Goal: Check status: Check status

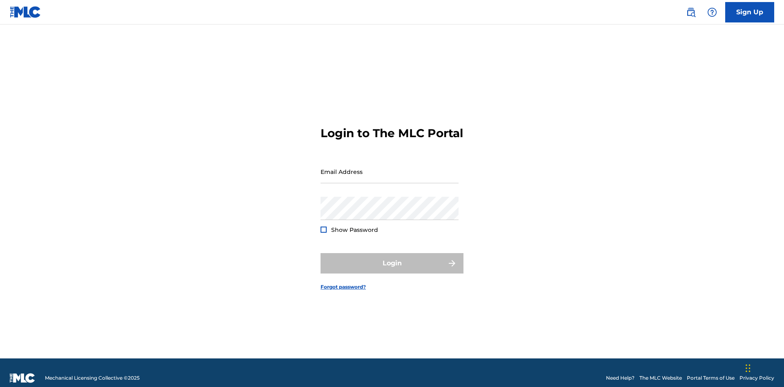
scroll to position [11, 0]
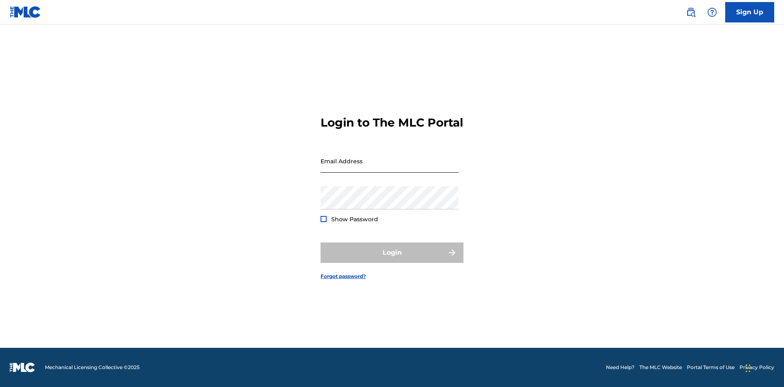
click at [389, 168] on input "Email Address" at bounding box center [389, 160] width 138 height 23
type input "[EMAIL_ADDRESS][DOMAIN_NAME]"
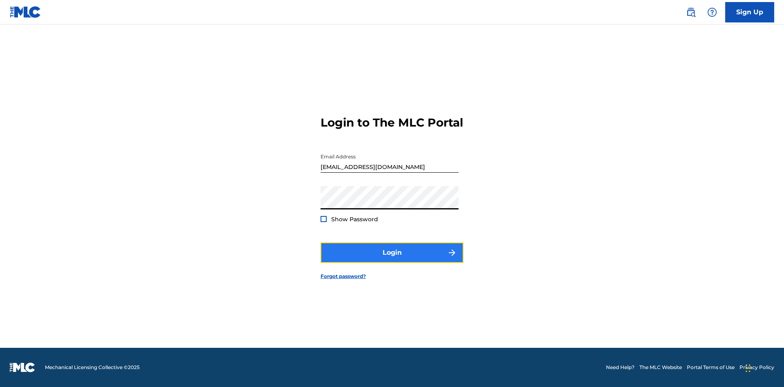
click at [392, 260] on button "Login" at bounding box center [391, 252] width 143 height 20
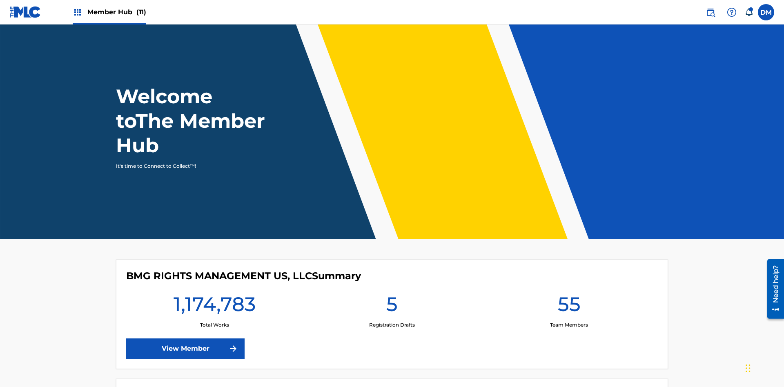
click at [116, 12] on span "Member Hub (11)" at bounding box center [116, 11] width 59 height 9
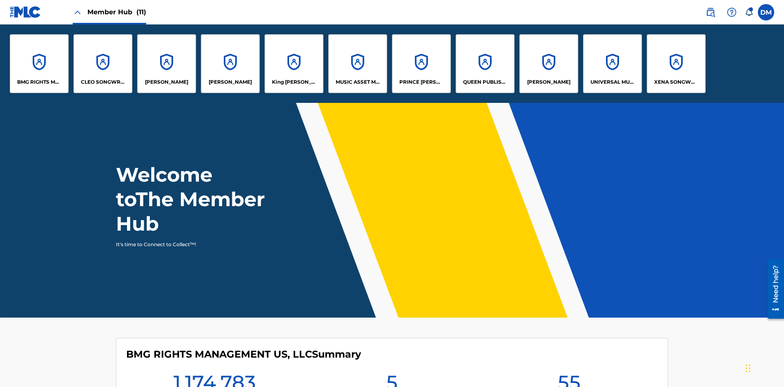
scroll to position [29, 0]
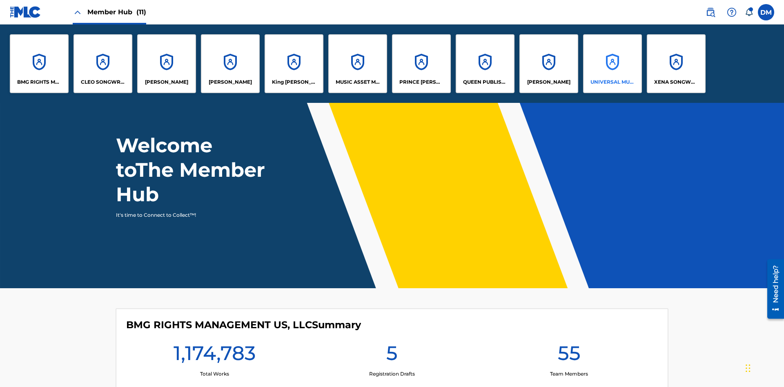
click at [612, 82] on p "UNIVERSAL MUSIC PUB GROUP" at bounding box center [612, 81] width 44 height 7
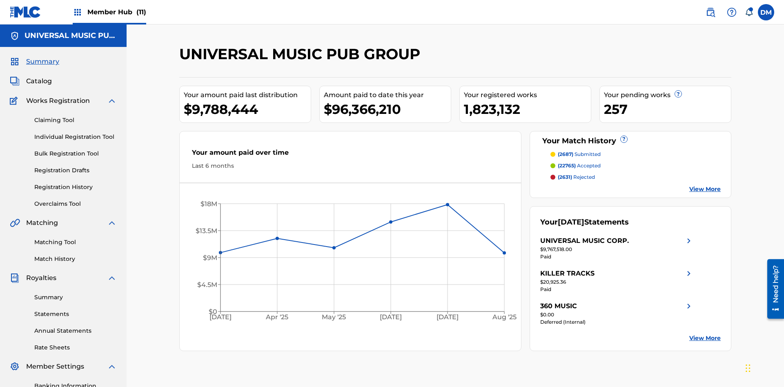
scroll to position [119, 0]
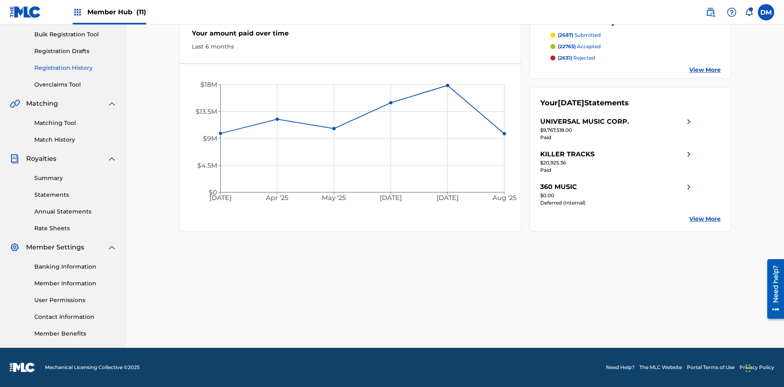
click at [76, 68] on link "Registration History" at bounding box center [75, 68] width 82 height 9
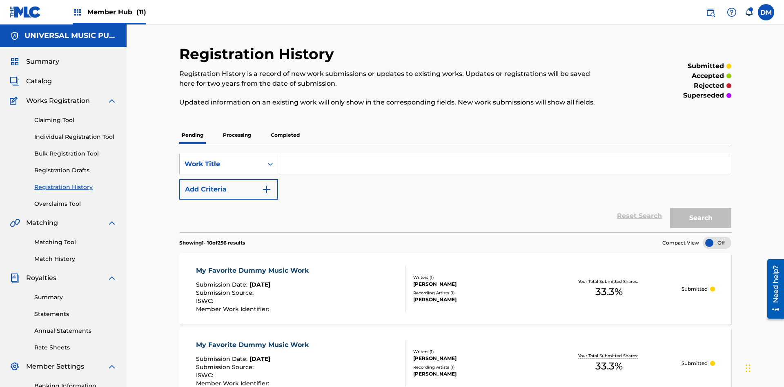
scroll to position [78, 0]
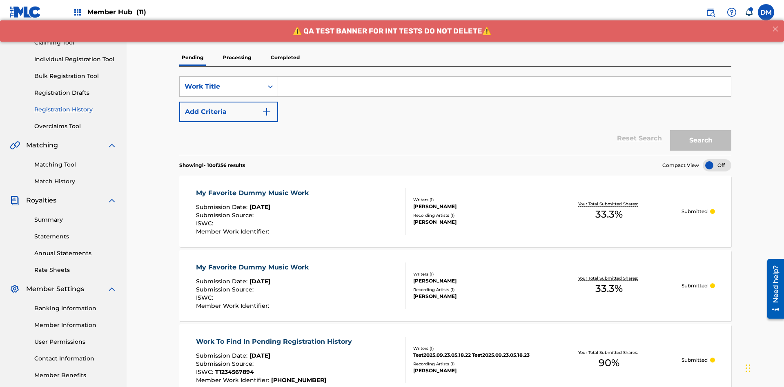
click at [237, 58] on p "Processing" at bounding box center [236, 57] width 33 height 17
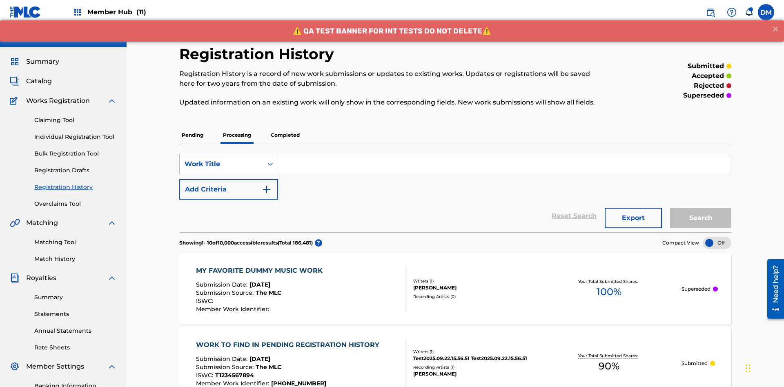
scroll to position [110, 0]
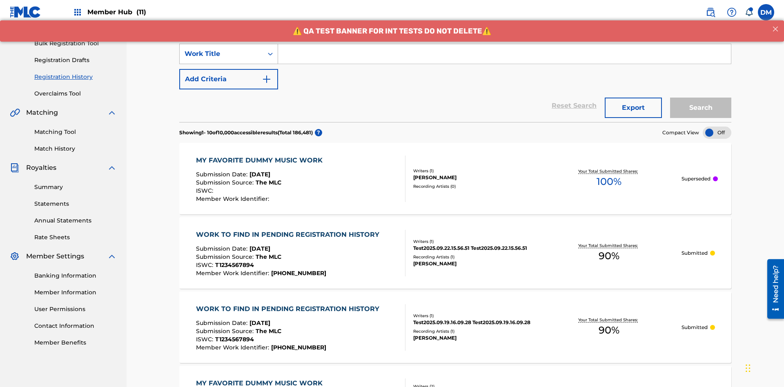
click at [221, 54] on div "Work Title" at bounding box center [221, 54] width 73 height 10
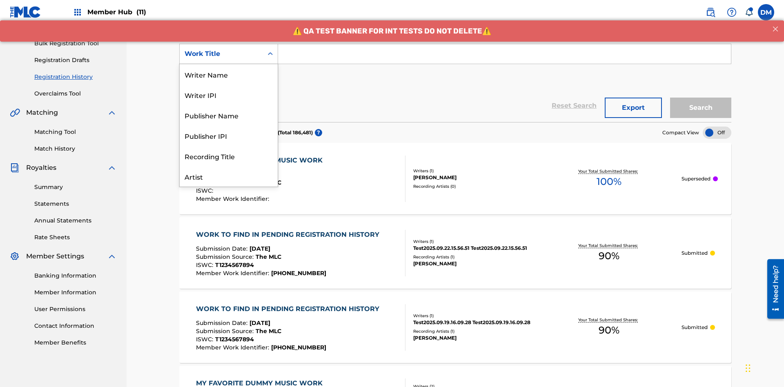
scroll to position [41, 0]
click at [229, 176] on div "Work Title" at bounding box center [229, 176] width 98 height 20
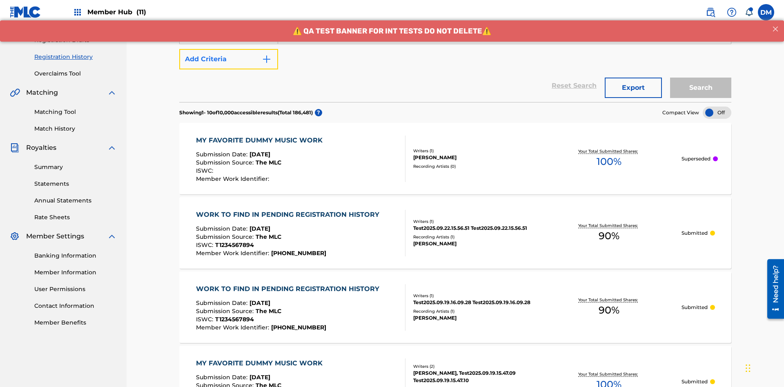
click at [229, 59] on button "Add Criteria" at bounding box center [228, 59] width 99 height 20
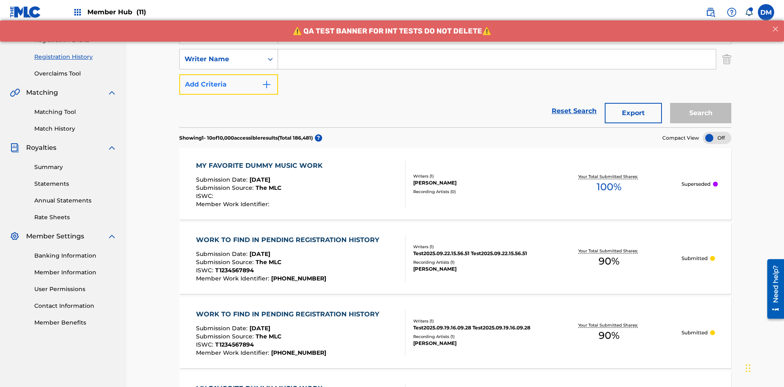
scroll to position [136, 0]
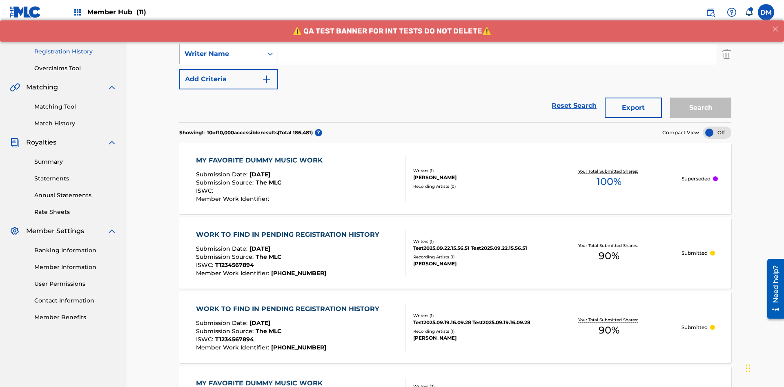
click at [221, 54] on div "Writer Name" at bounding box center [221, 54] width 73 height 10
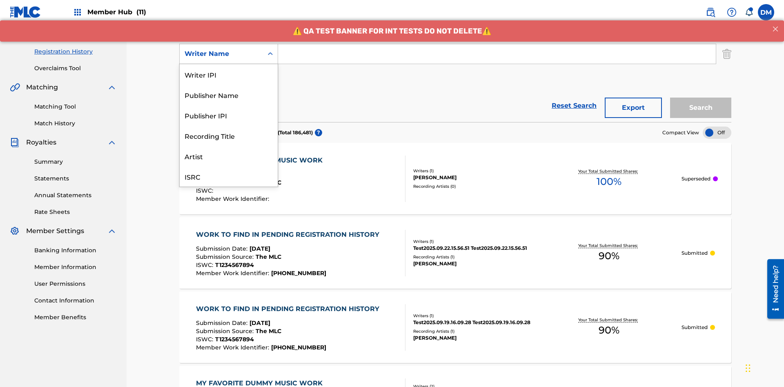
scroll to position [20, 0]
click at [229, 115] on div "Recording Title" at bounding box center [229, 115] width 98 height 20
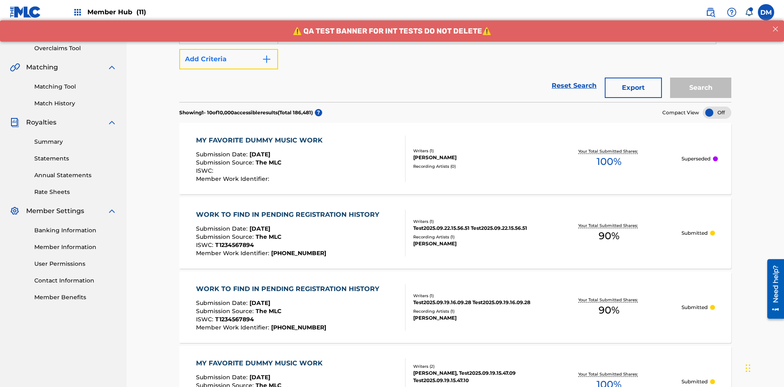
click at [229, 59] on button "Add Criteria" at bounding box center [228, 59] width 99 height 20
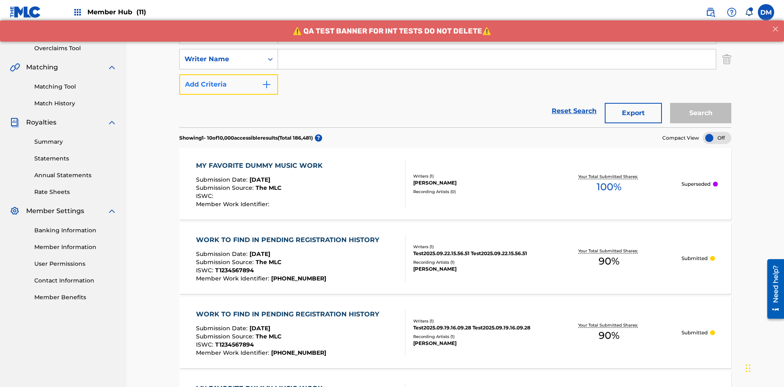
scroll to position [161, 0]
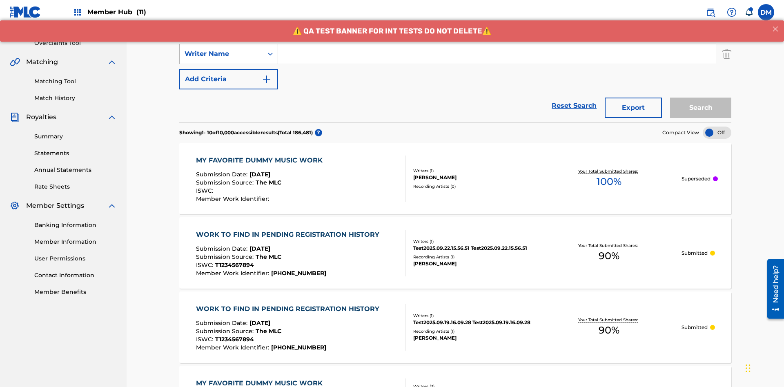
click at [221, 54] on div "Writer Name" at bounding box center [221, 54] width 73 height 10
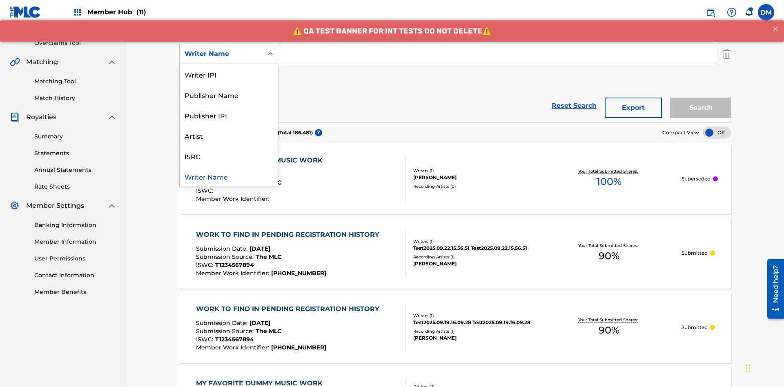
click at [229, 156] on div "ISRC" at bounding box center [229, 156] width 98 height 20
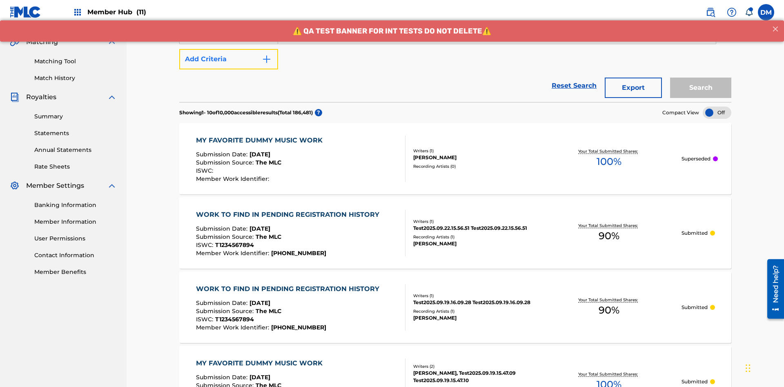
click at [229, 59] on button "Add Criteria" at bounding box center [228, 59] width 99 height 20
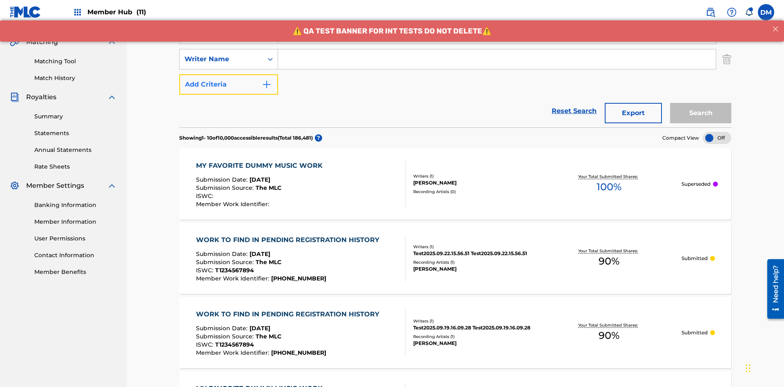
scroll to position [186, 0]
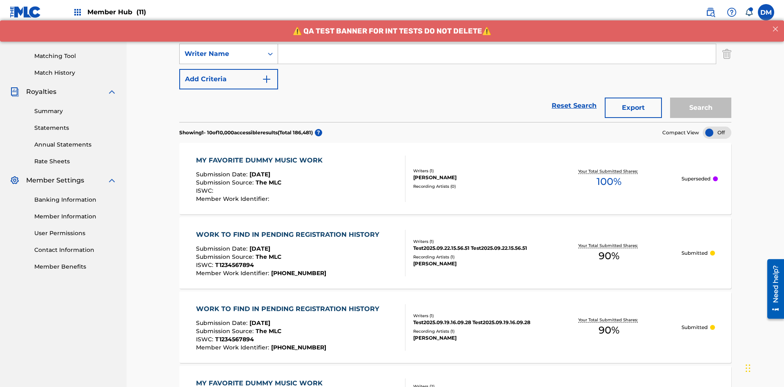
click at [221, 54] on div "Writer Name" at bounding box center [221, 54] width 73 height 10
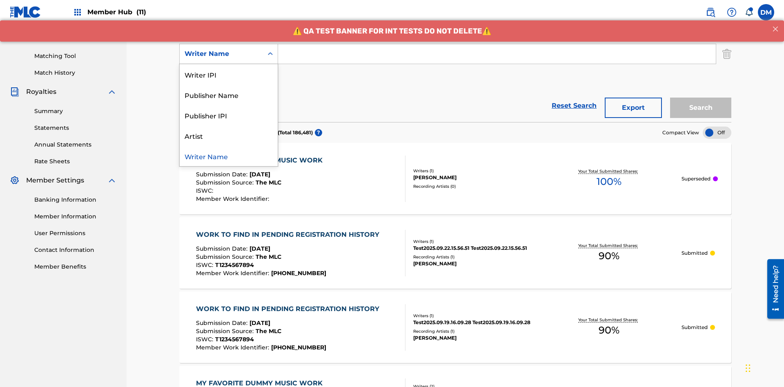
click at [229, 156] on div "Writer Name" at bounding box center [229, 156] width 98 height 20
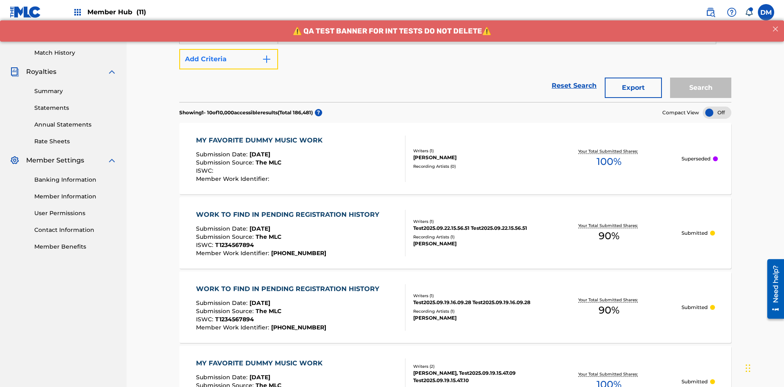
click at [229, 59] on button "Add Criteria" at bounding box center [228, 59] width 99 height 20
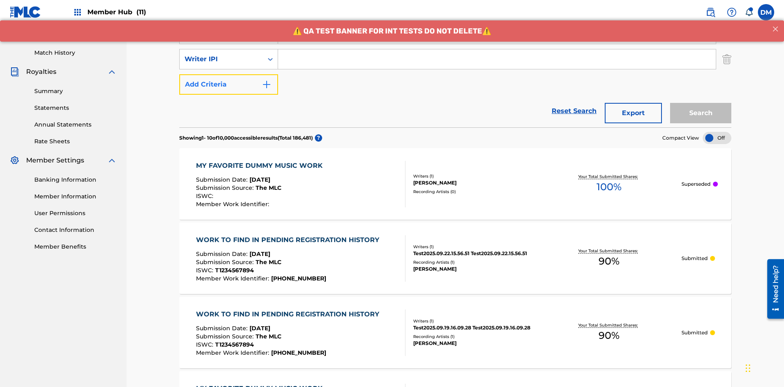
scroll to position [211, 0]
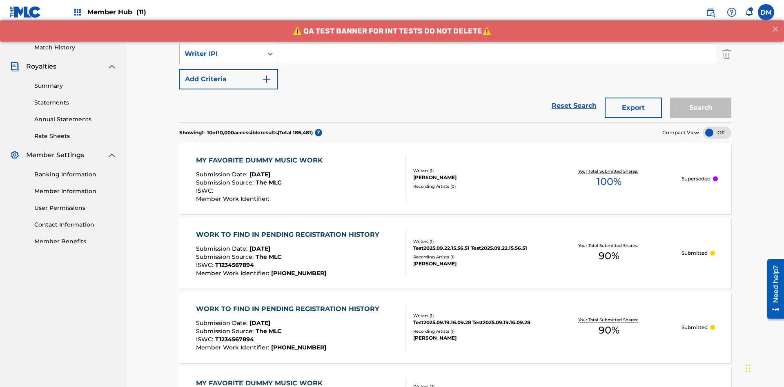
click at [221, 54] on div "Writer IPI" at bounding box center [221, 54] width 73 height 10
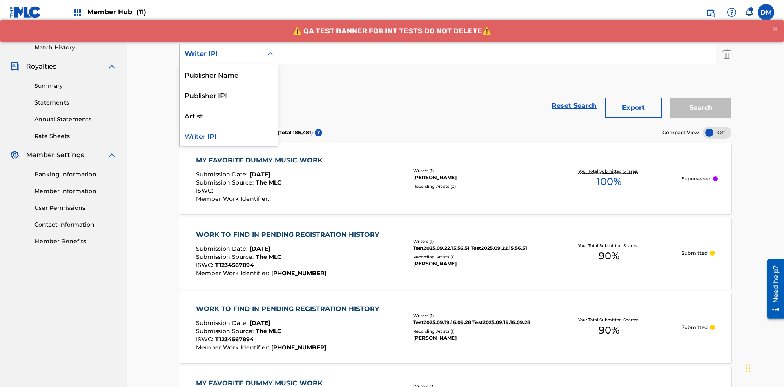
click at [229, 74] on div "Publisher Name" at bounding box center [229, 74] width 98 height 20
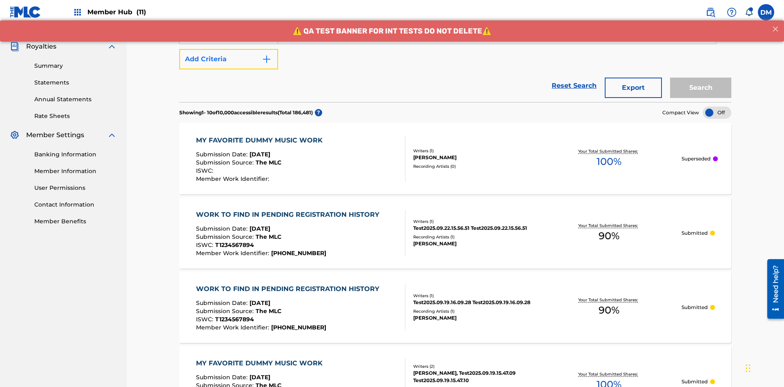
click at [229, 59] on button "Add Criteria" at bounding box center [228, 59] width 99 height 20
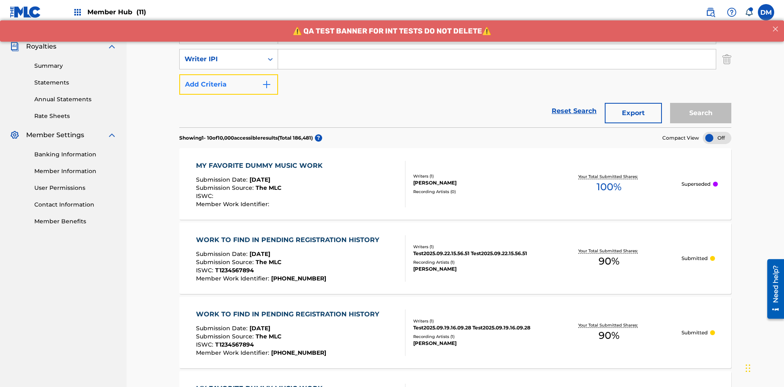
scroll to position [237, 0]
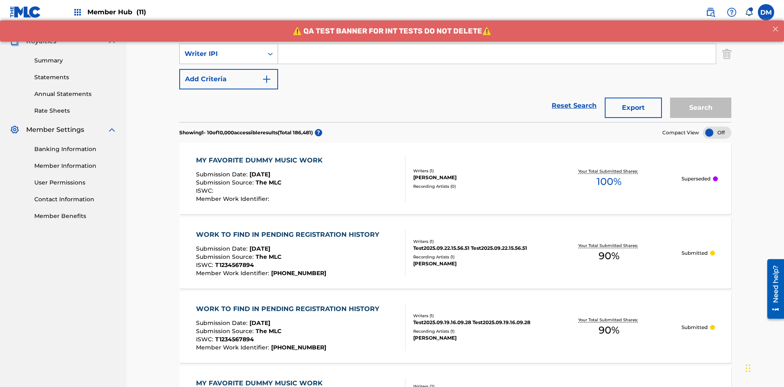
click at [221, 54] on div "Writer IPI" at bounding box center [221, 54] width 73 height 10
click at [229, 74] on div "Publisher IPI" at bounding box center [229, 74] width 98 height 20
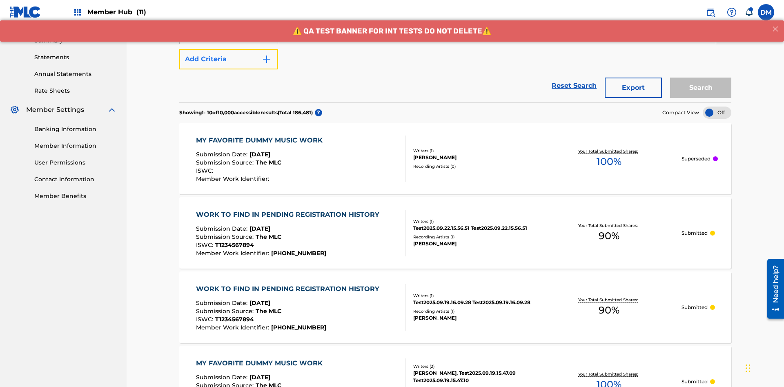
click at [229, 59] on button "Add Criteria" at bounding box center [228, 59] width 99 height 20
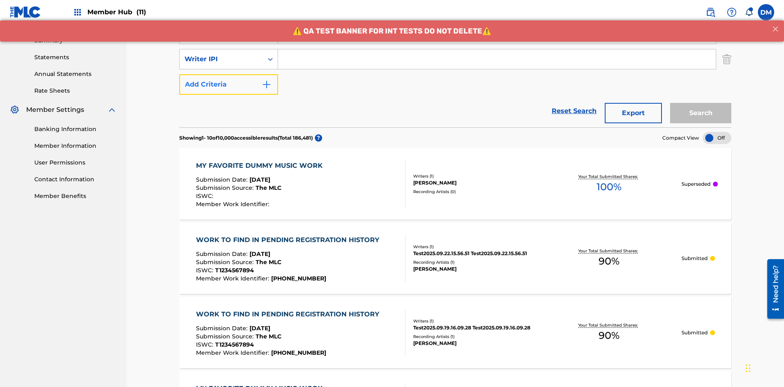
scroll to position [262, 0]
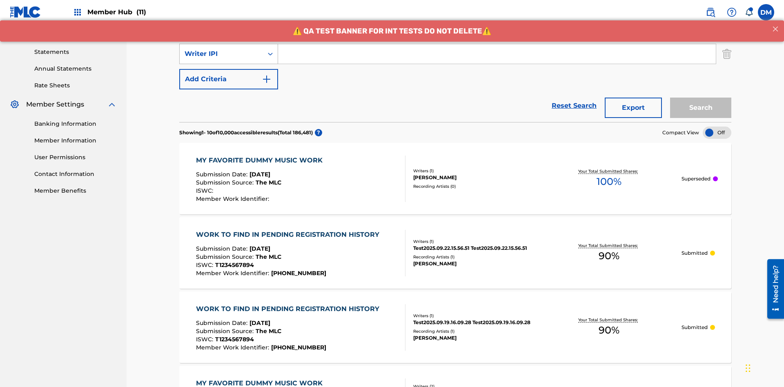
click at [221, 54] on div "Writer IPI" at bounding box center [221, 54] width 73 height 10
click at [229, 74] on div "Artist" at bounding box center [229, 74] width 98 height 20
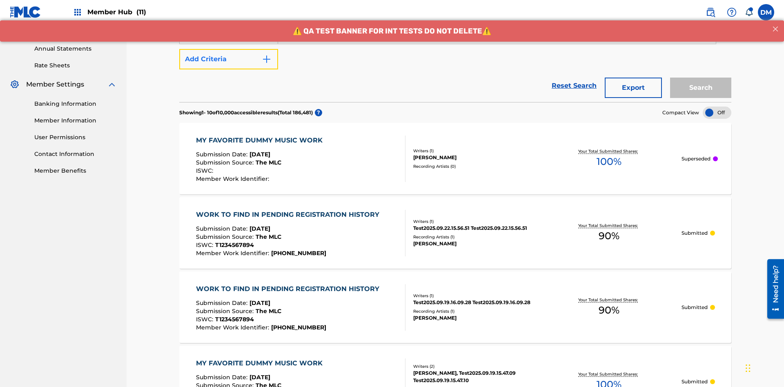
click at [229, 59] on button "Add Criteria" at bounding box center [228, 59] width 99 height 20
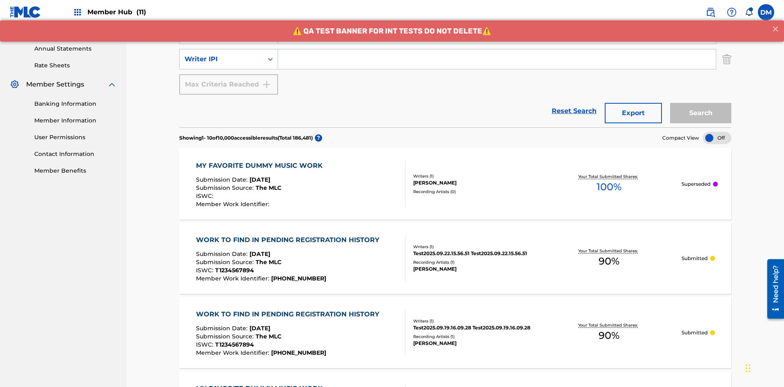
scroll to position [287, 0]
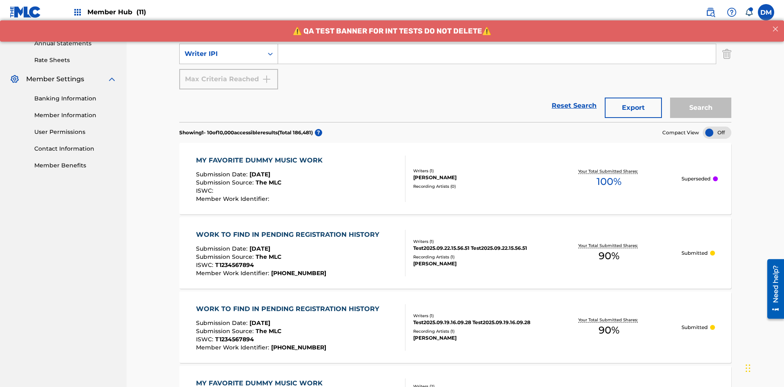
click at [221, 54] on div "Writer IPI" at bounding box center [221, 54] width 73 height 10
click at [229, 74] on div "Writer IPI" at bounding box center [229, 74] width 98 height 20
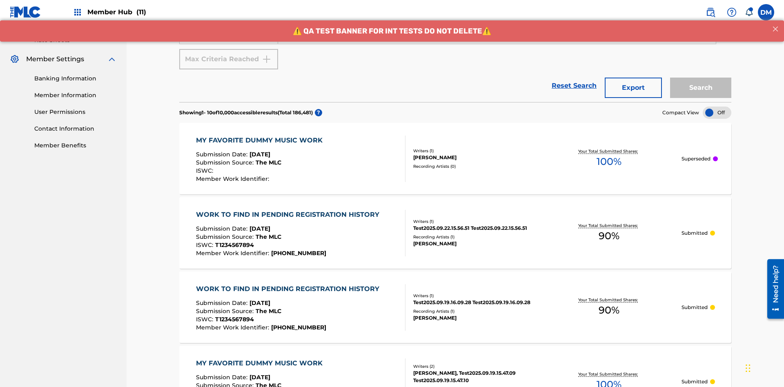
scroll to position [156, 0]
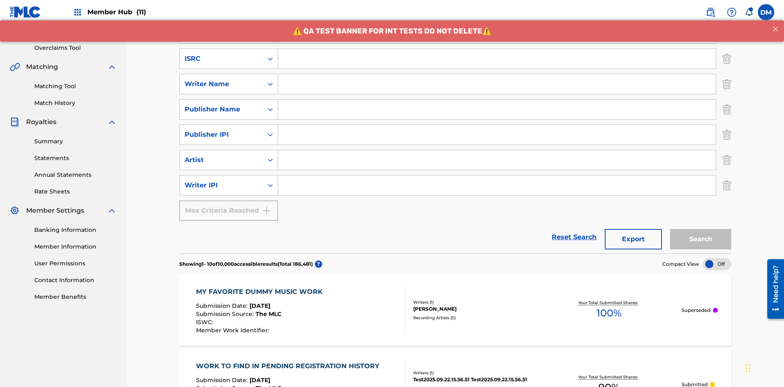
click at [497, 59] on input "Search Form" at bounding box center [497, 59] width 438 height 20
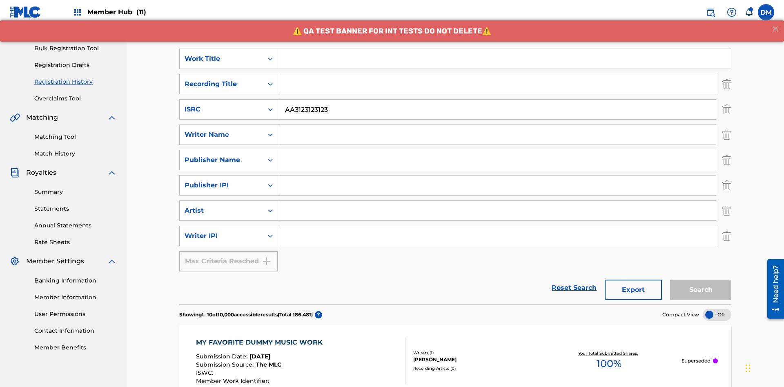
type input "AA3123123123"
click at [504, 59] on input "Search Form" at bounding box center [504, 59] width 453 height 20
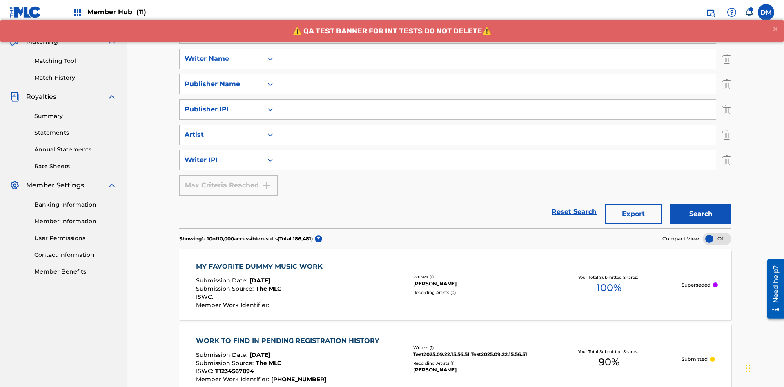
type input "MY FAVORITE DUMMY MUSIC WORK"
click at [497, 59] on input "Search Form" at bounding box center [497, 59] width 438 height 20
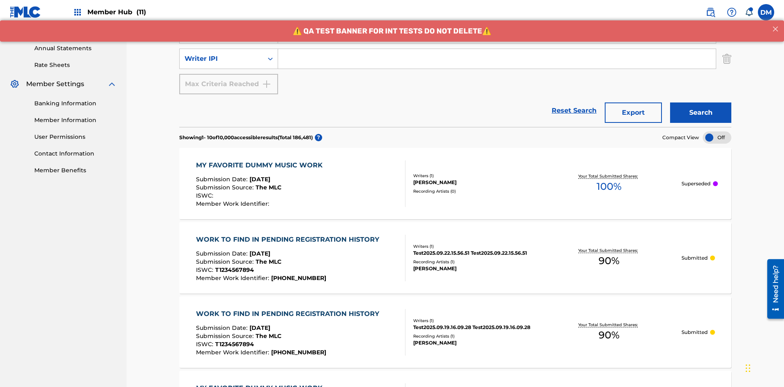
type input "[PERSON_NAME]"
click at [497, 59] on input "Search Form" at bounding box center [497, 59] width 438 height 20
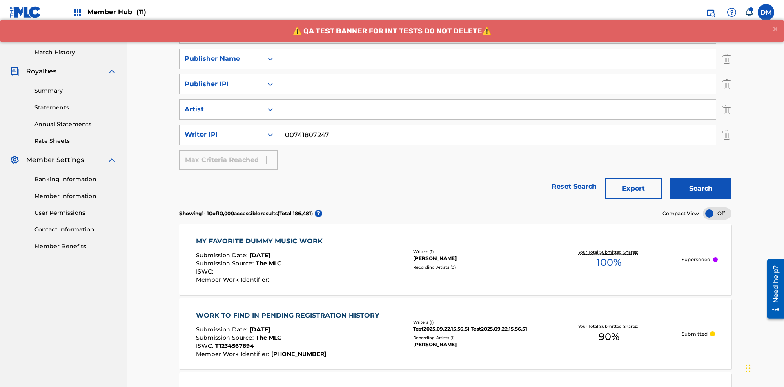
type input "00741807247"
click at [497, 59] on input "Search Form" at bounding box center [497, 59] width 438 height 20
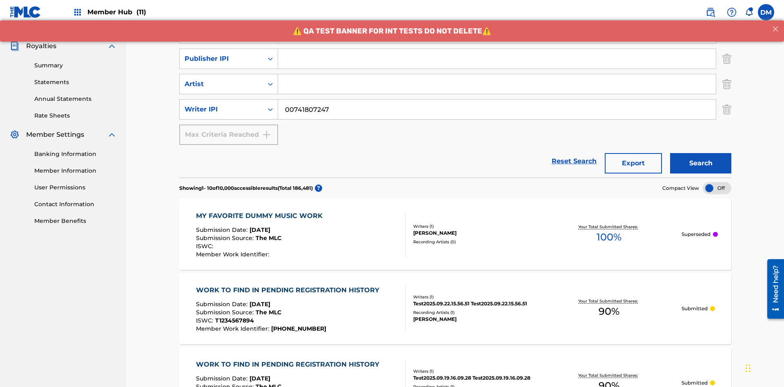
type input "CALACA"
click at [497, 59] on input "Search Form" at bounding box center [497, 59] width 438 height 20
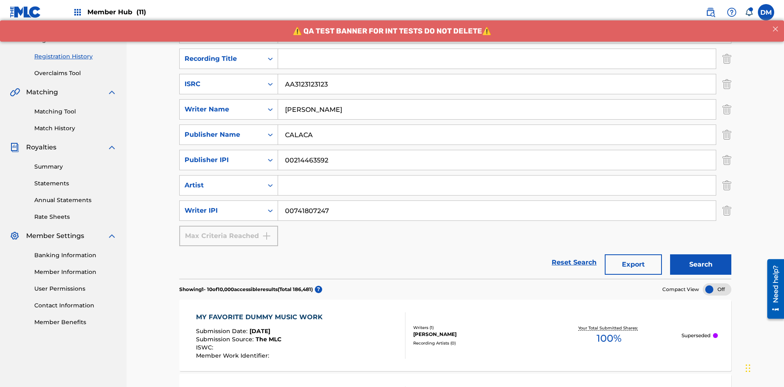
type input "00214463592"
click at [497, 59] on input "Search Form" at bounding box center [497, 59] width 438 height 20
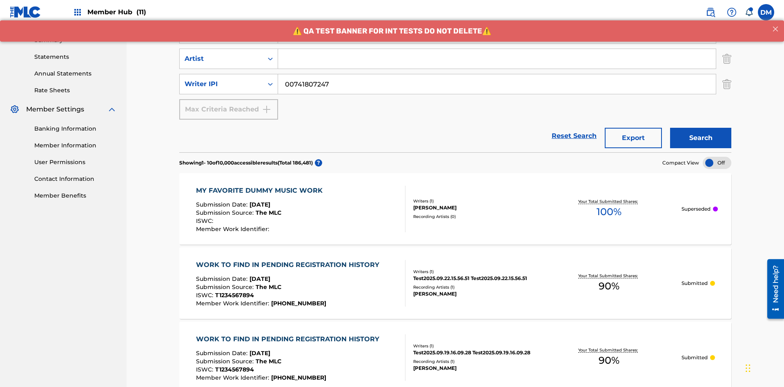
type input "Best Song Ever"
click at [497, 59] on input "Search Form" at bounding box center [497, 59] width 438 height 20
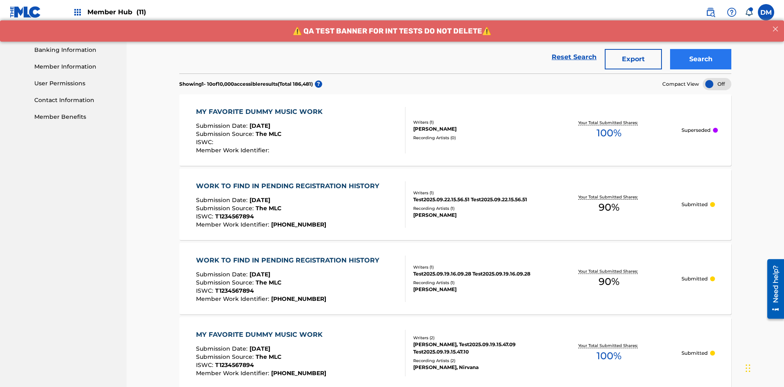
type input "[PERSON_NAME]"
click at [700, 59] on button "Search" at bounding box center [700, 59] width 61 height 20
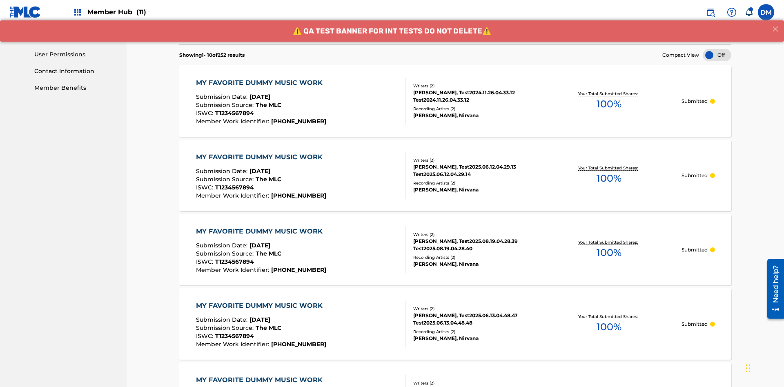
scroll to position [394, 0]
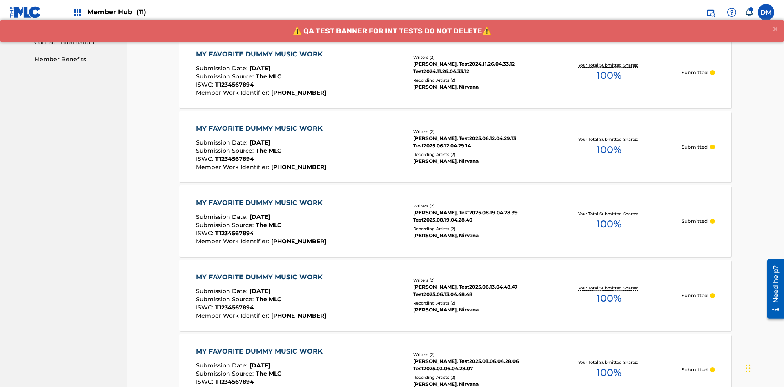
click at [260, 54] on div "MY FAVORITE DUMMY MUSIC WORK" at bounding box center [261, 54] width 131 height 10
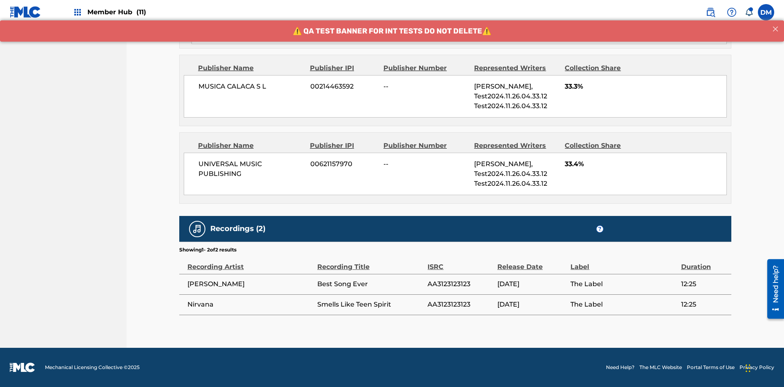
scroll to position [348, 0]
